Goal: Task Accomplishment & Management: Manage account settings

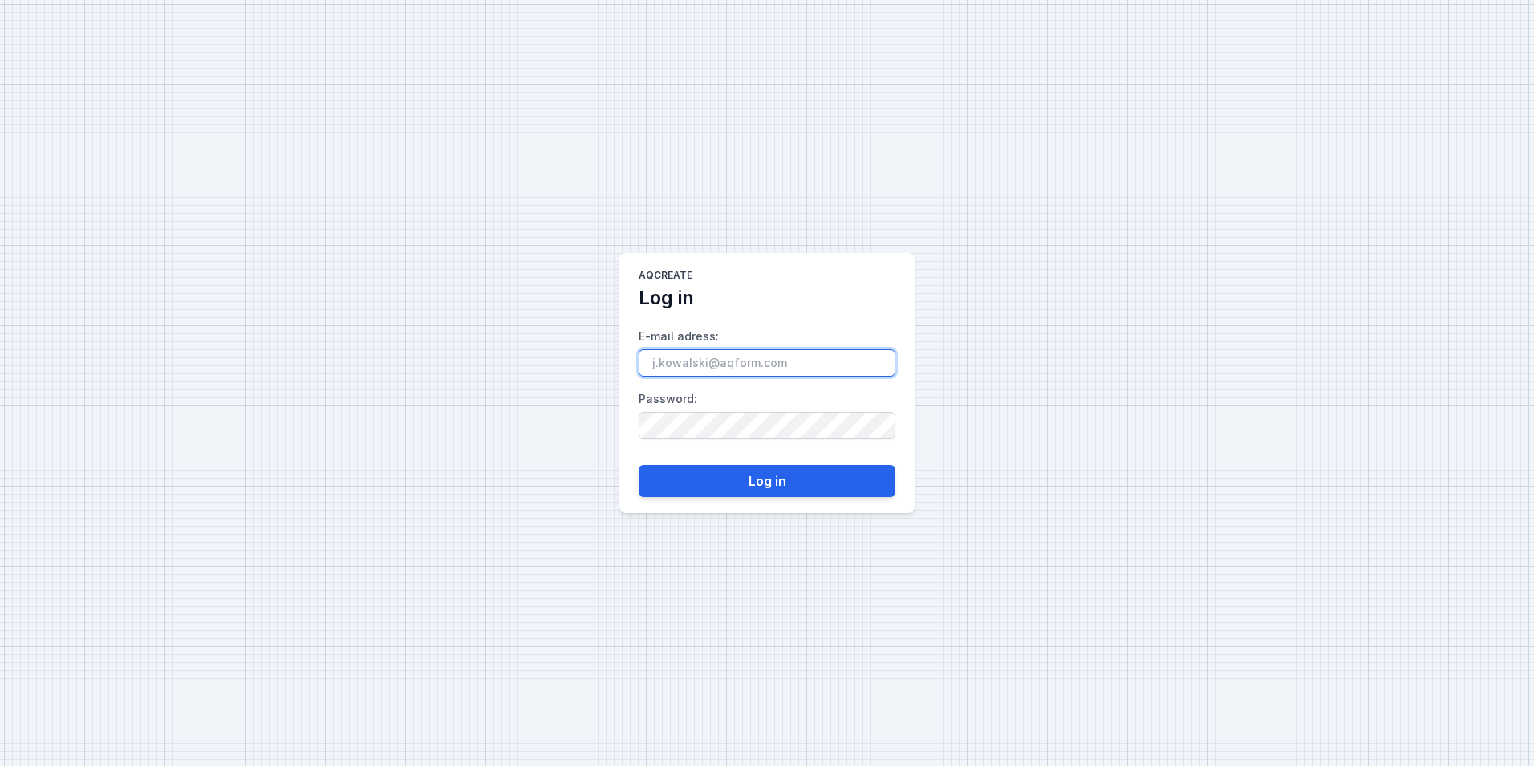
click at [768, 362] on input "E-mail adress :" at bounding box center [767, 362] width 257 height 27
paste input "[EMAIL_ADDRESS][DOMAIN_NAME]"
type input "[EMAIL_ADDRESS][DOMAIN_NAME]"
click at [724, 469] on button "Log in" at bounding box center [767, 481] width 257 height 32
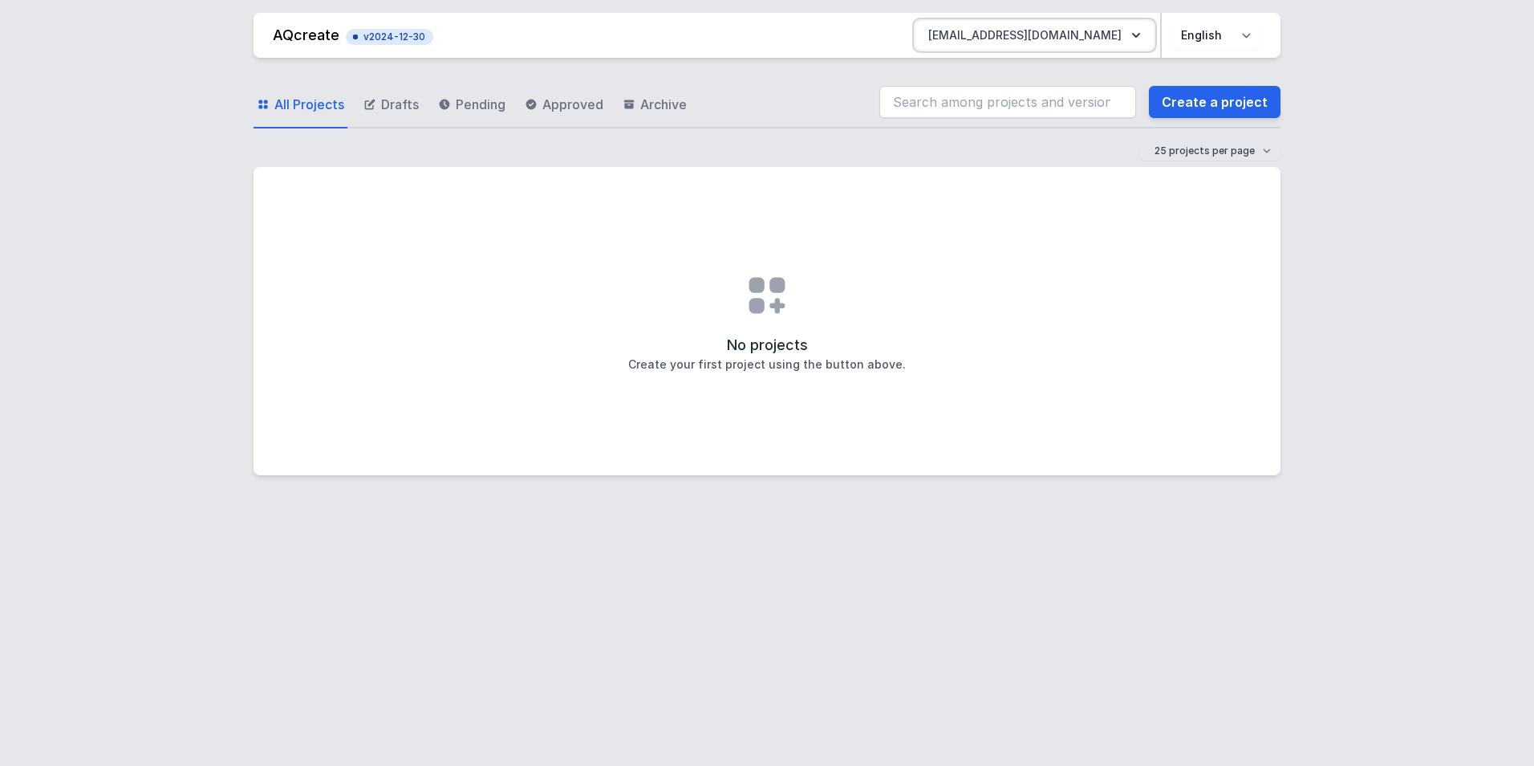
click at [1134, 34] on icon "button" at bounding box center [1136, 35] width 8 height 5
click at [1144, 32] on button "[EMAIL_ADDRESS][DOMAIN_NAME]" at bounding box center [1035, 35] width 238 height 29
click at [1265, 33] on nav "AQcreate v2024-12-30 [EMAIL_ADDRESS][DOMAIN_NAME] Polski English" at bounding box center [767, 35] width 1027 height 45
click at [1255, 34] on select "Polski English" at bounding box center [1217, 35] width 90 height 29
